Goal: Navigation & Orientation: Find specific page/section

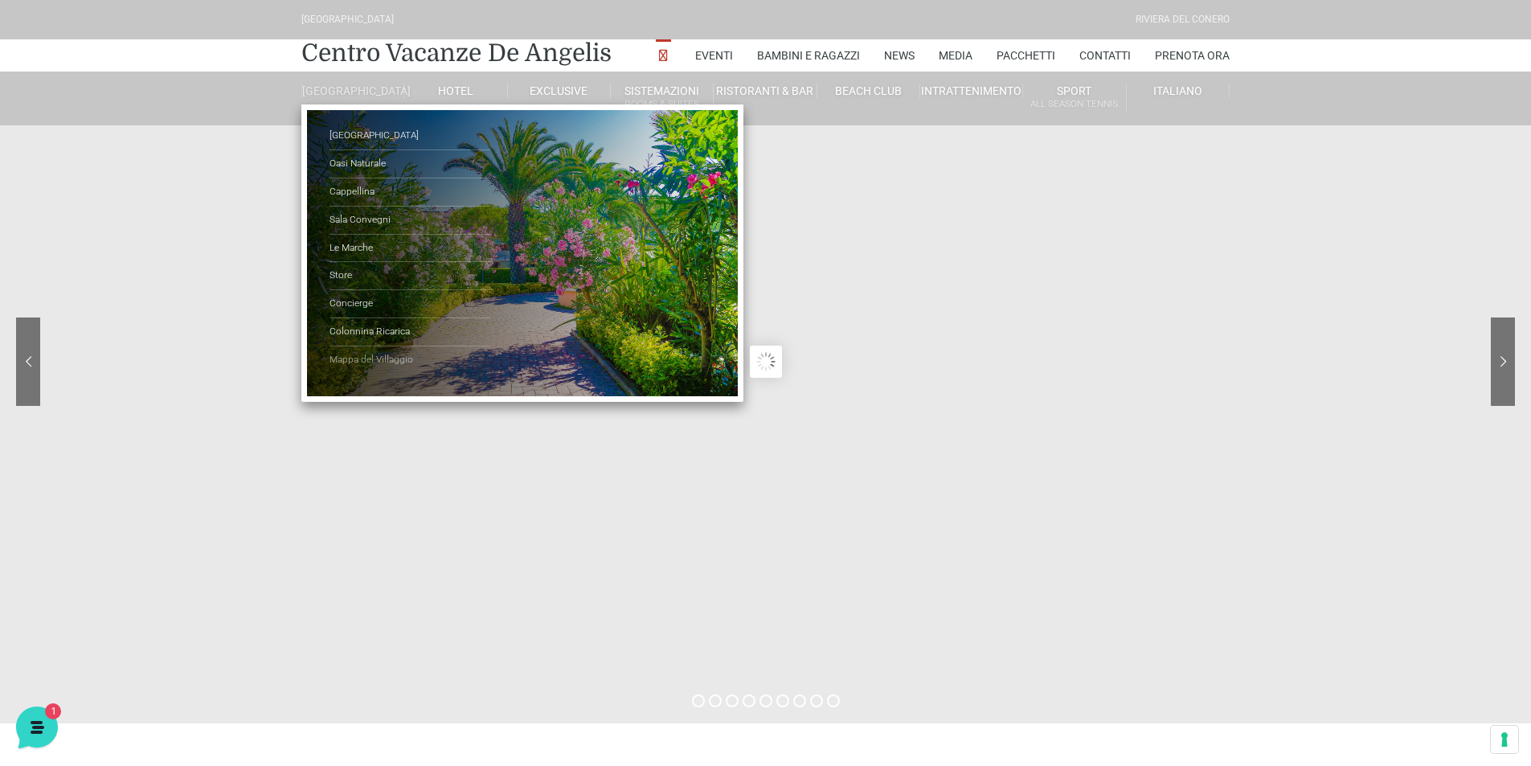
click at [391, 372] on link "Mappa del Villaggio" at bounding box center [409, 359] width 161 height 27
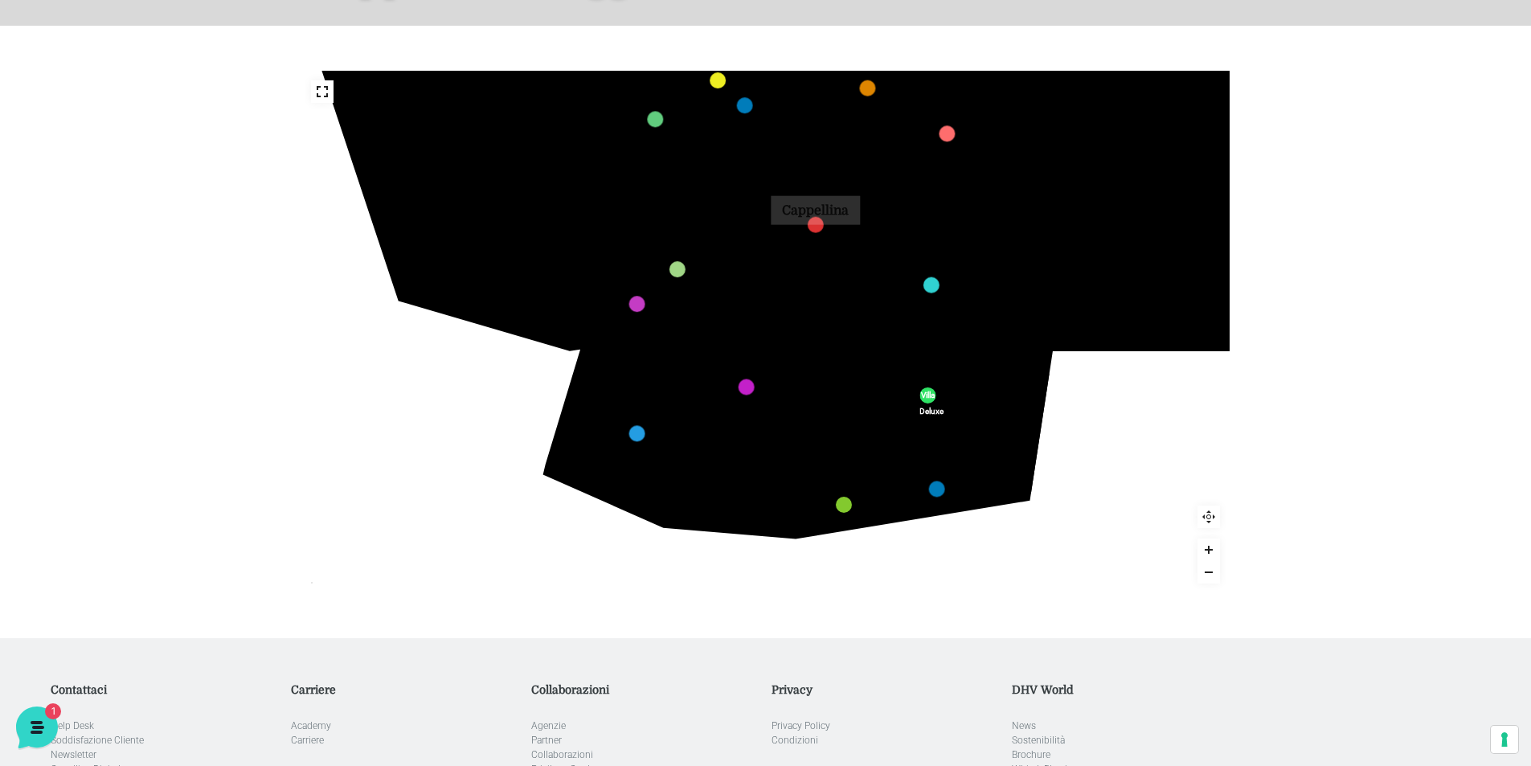
drag, startPoint x: 694, startPoint y: 343, endPoint x: 805, endPoint y: 218, distance: 167.4
click at [805, 218] on div "436 435 437 434 441 430 440 431 439 432 438 433 424 423 425 422 429 418 428 419…" at bounding box center [878, 209] width 1231 height 693
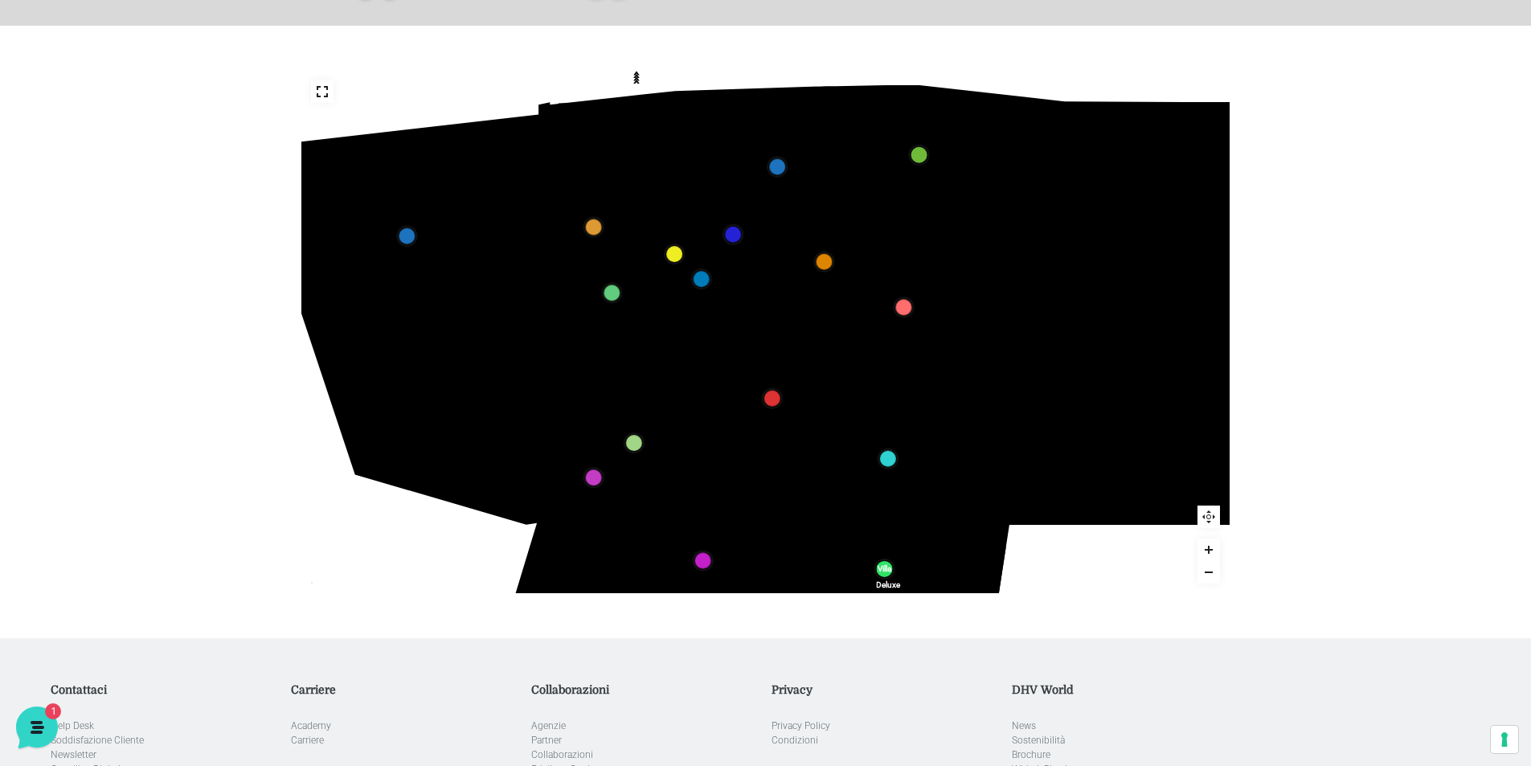
drag, startPoint x: 826, startPoint y: 277, endPoint x: 783, endPoint y: 451, distance: 178.9
click at [774, 451] on text "345" at bounding box center [774, 451] width 0 height 0
click at [885, 455] on link "Villini 300 marker" at bounding box center [888, 458] width 16 height 16
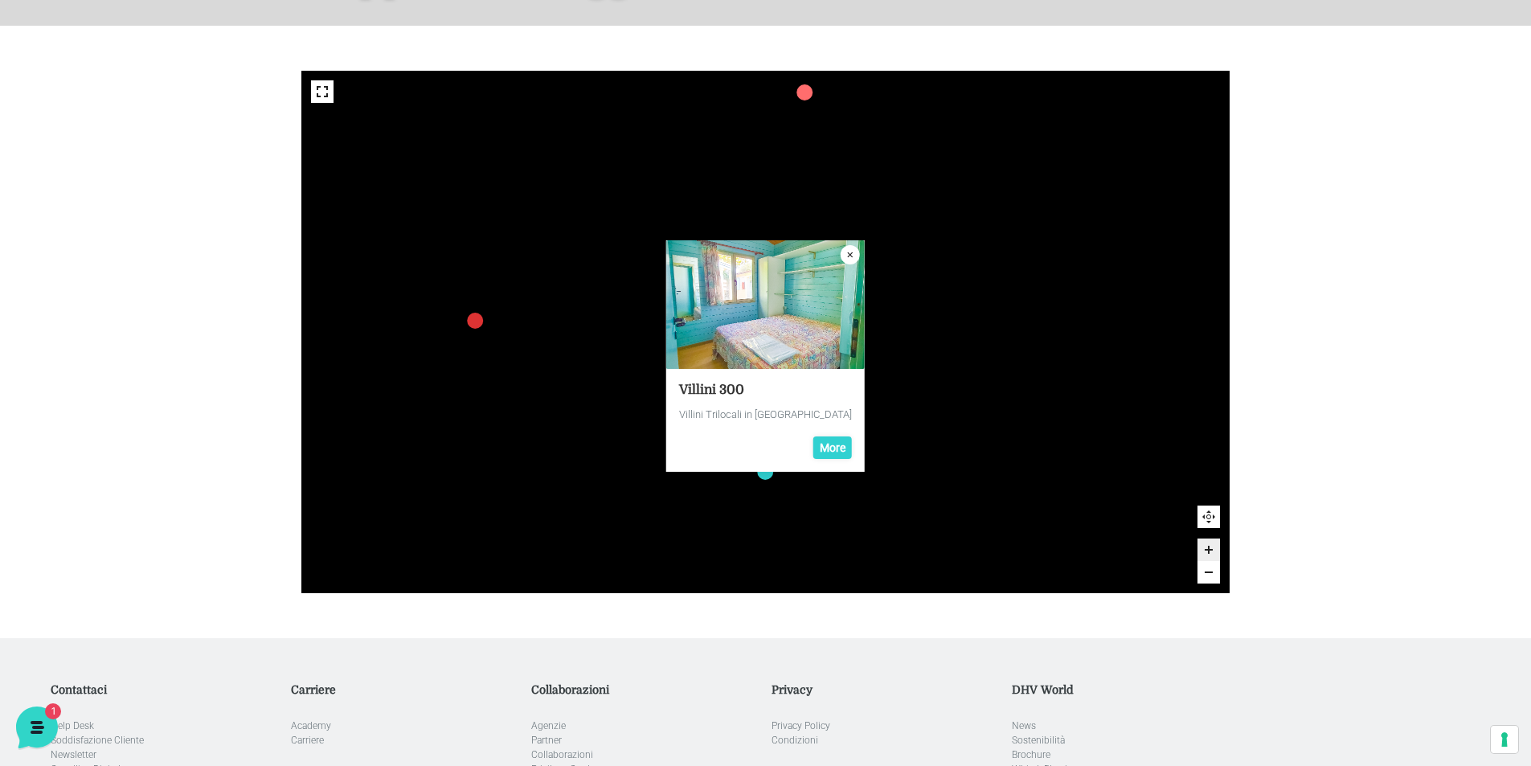
click at [849, 245] on icon "Close popup" at bounding box center [850, 254] width 19 height 19
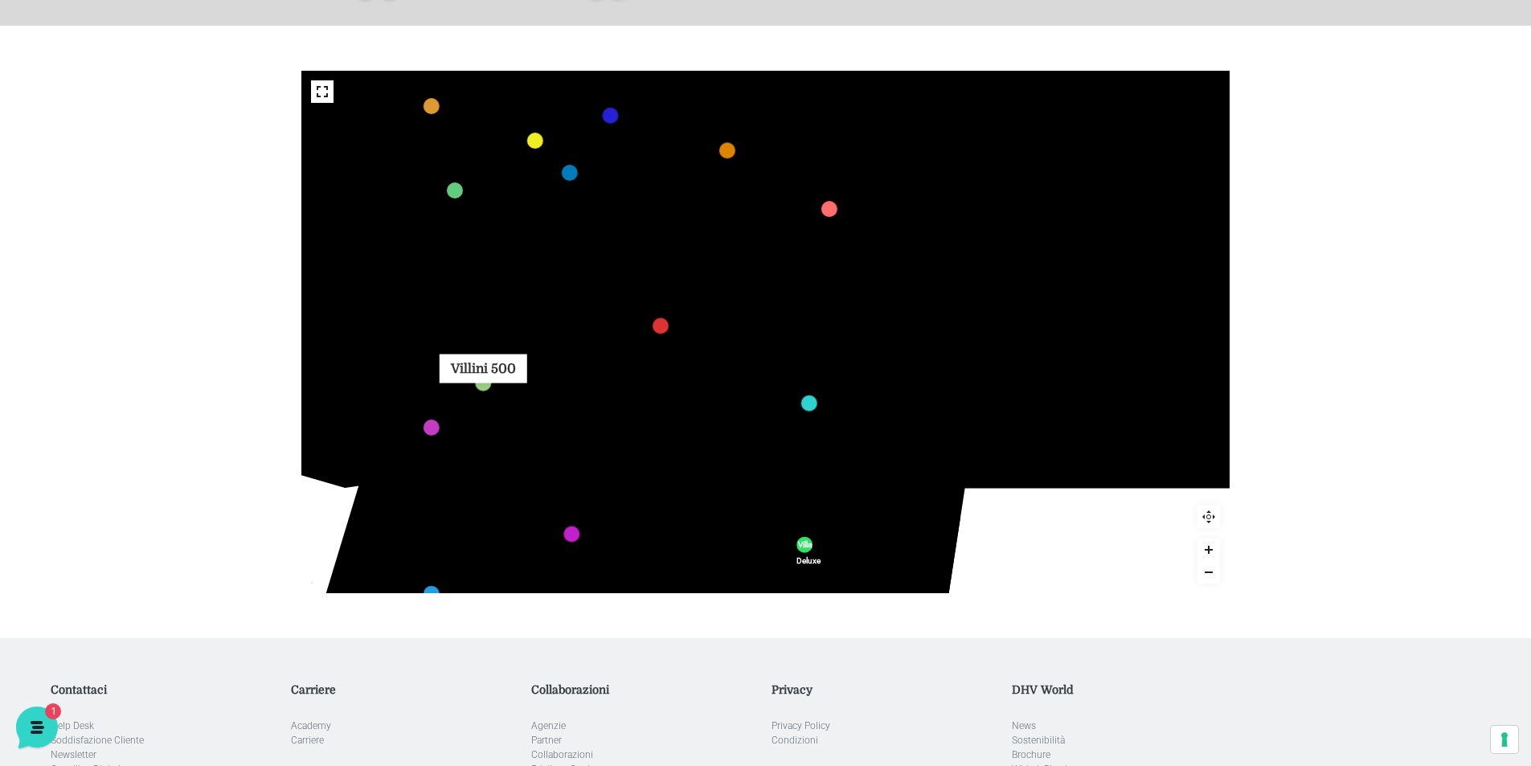
click at [488, 380] on link "Villini 500 marker" at bounding box center [483, 382] width 16 height 16
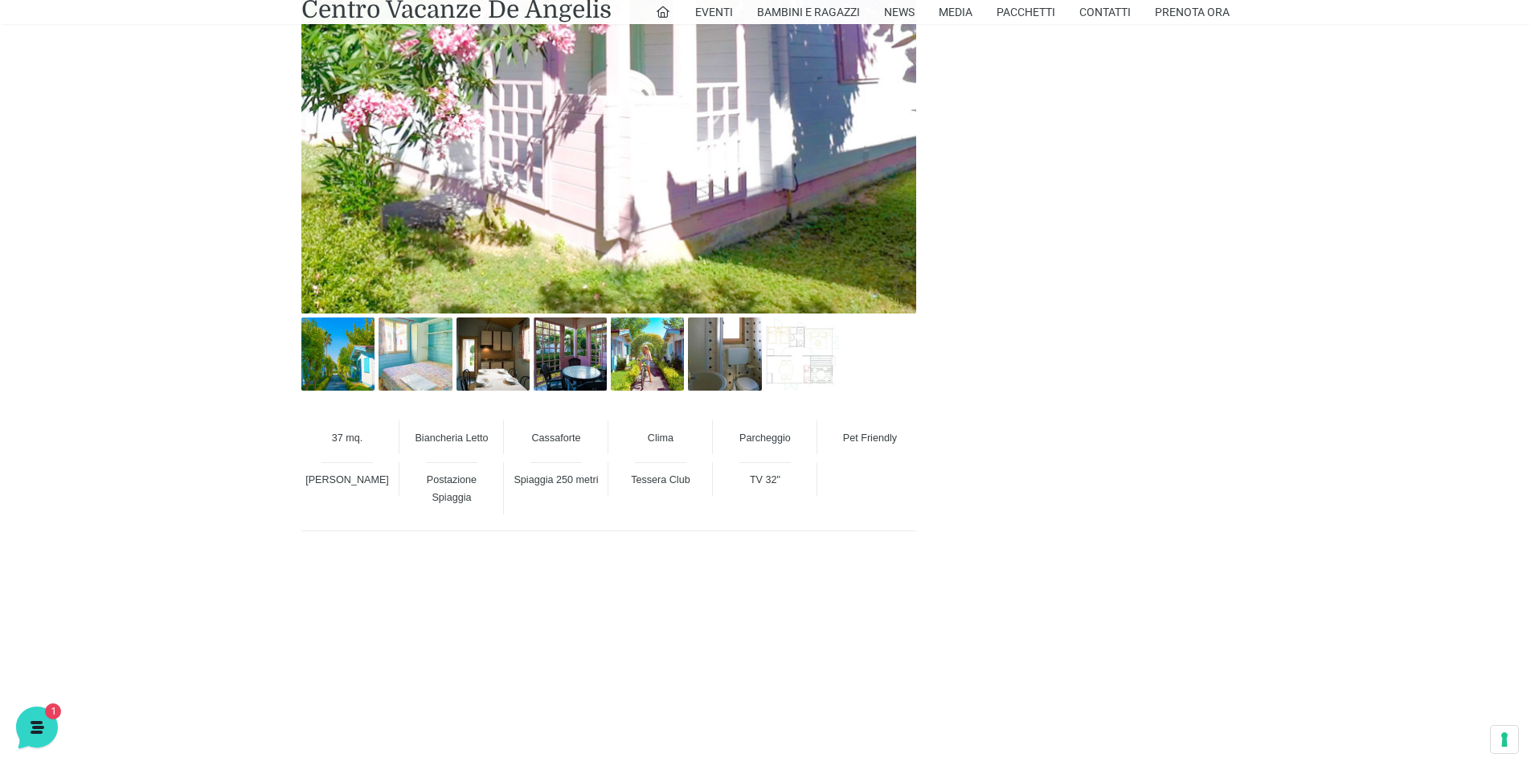
scroll to position [1286, 0]
